Goal: Navigation & Orientation: Go to known website

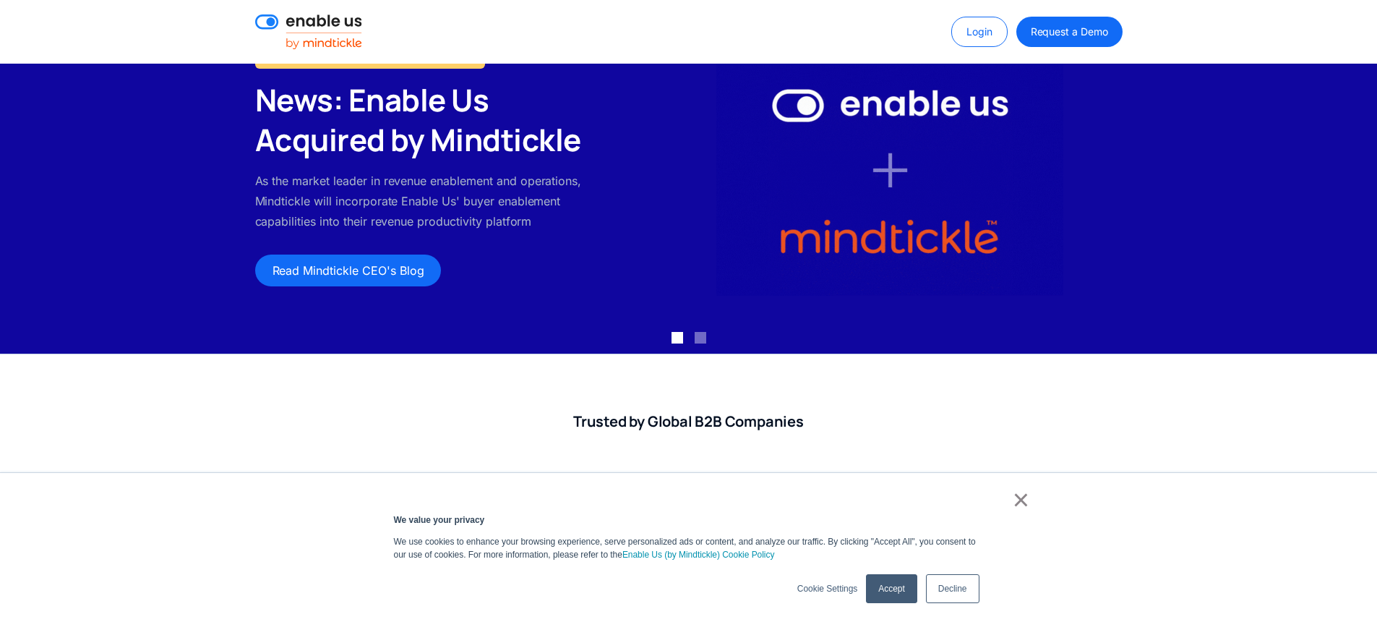
scroll to position [88, 0]
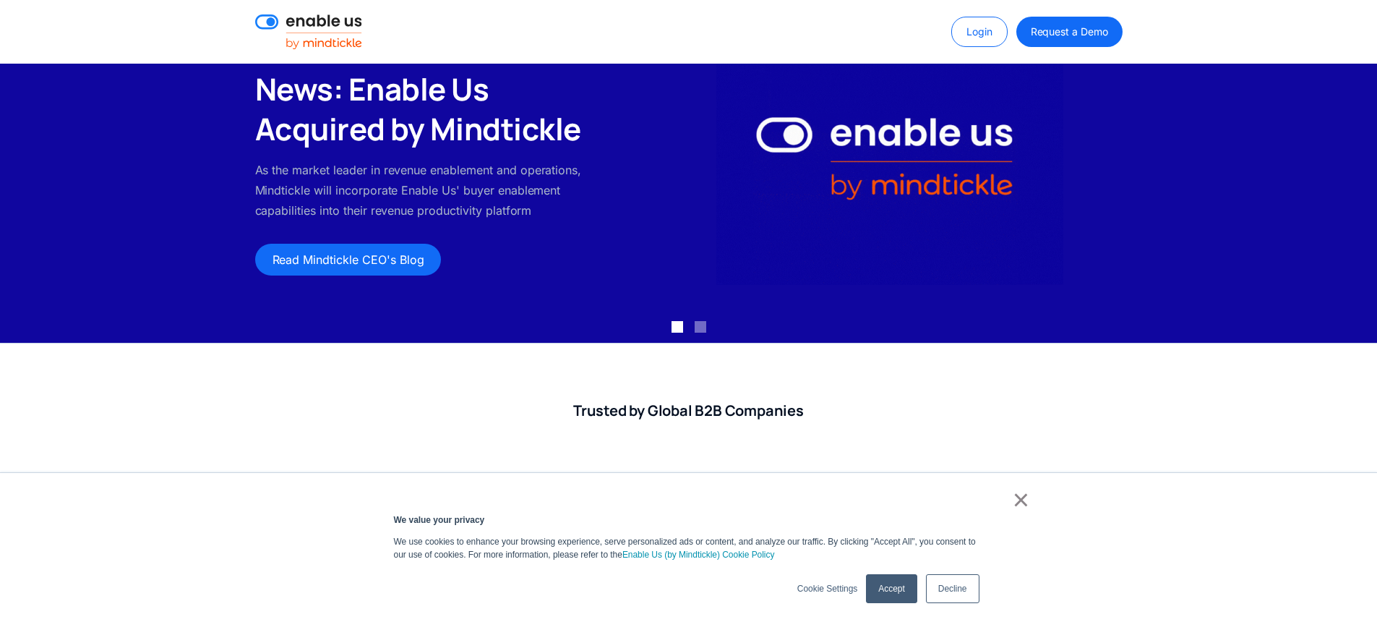
click at [1024, 500] on link "×" at bounding box center [1021, 499] width 17 height 13
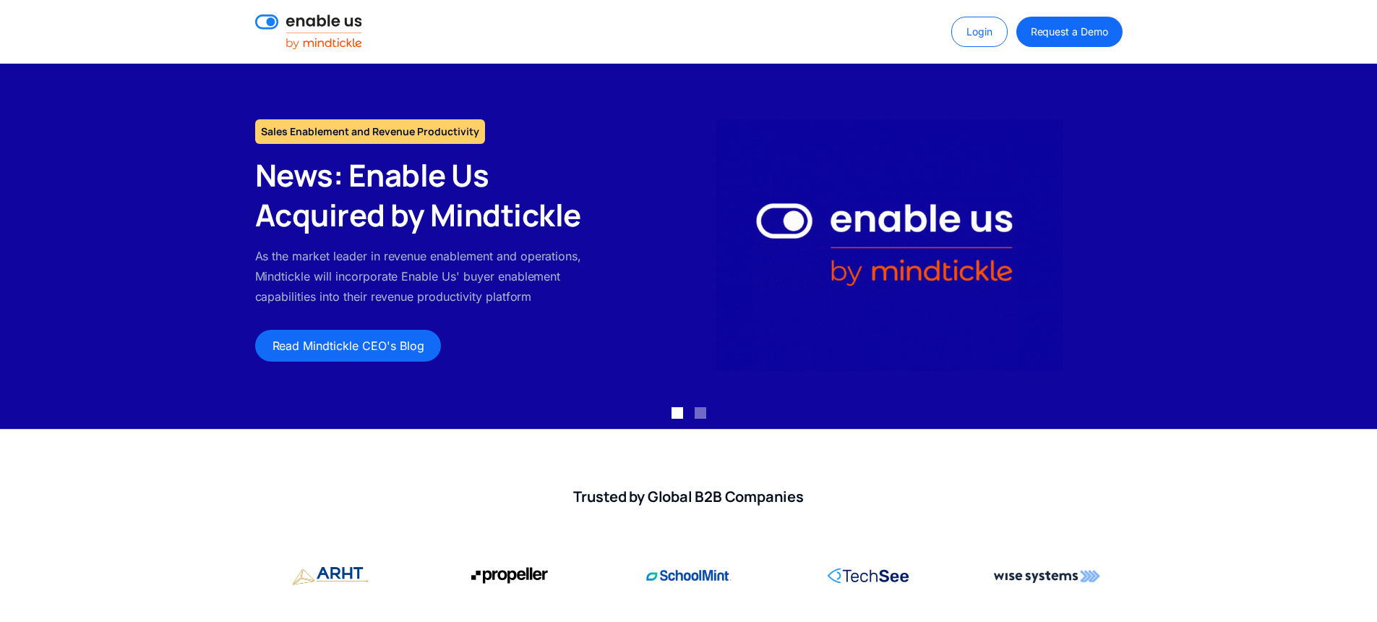
scroll to position [0, 0]
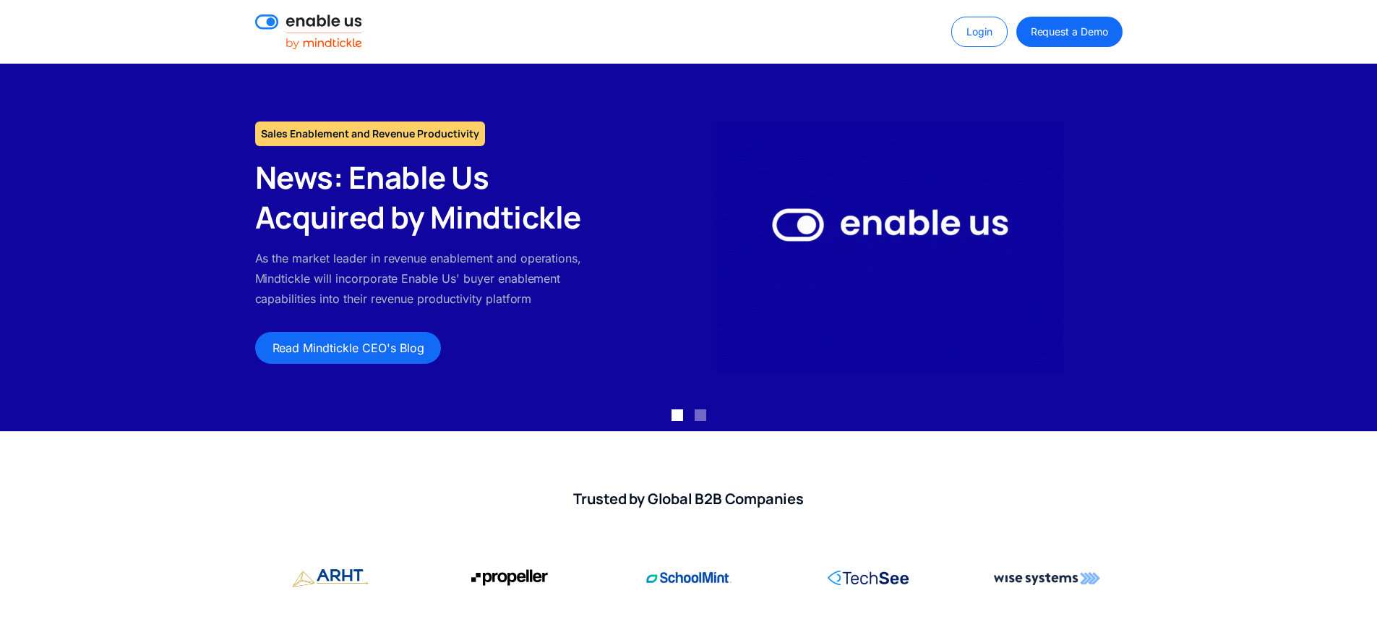
click at [329, 31] on img at bounding box center [308, 31] width 107 height 35
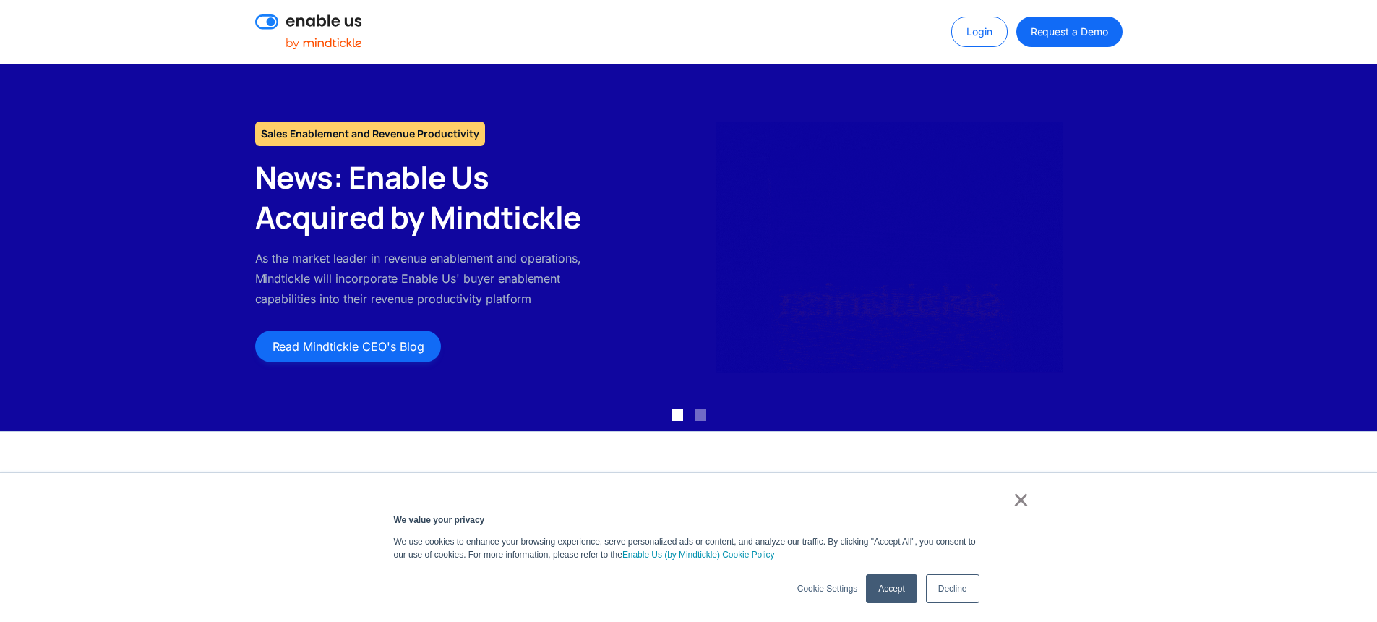
click at [379, 348] on link "Read Mindtickle CEO's Blog" at bounding box center [348, 346] width 187 height 32
